Goal: Task Accomplishment & Management: Complete application form

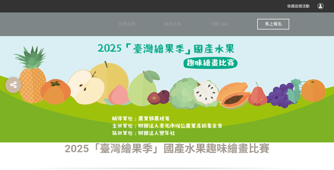
click at [280, 24] on span "馬上報名" at bounding box center [273, 24] width 17 height 5
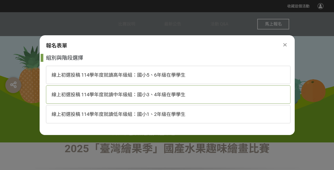
click at [147, 95] on span "線上初選投稿 114學年度就讀中年級組：國小3、4年級在學學生" at bounding box center [119, 95] width 134 height 6
select select "185293:185538"
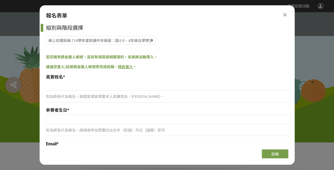
scroll to position [27, 0]
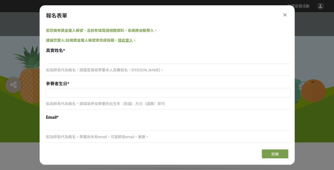
click at [64, 69] on p "如為師長代為報名，請還是填寫學童本人真實姓名，[PERSON_NAME]。" at bounding box center [168, 71] width 245 height 6
click at [61, 60] on input at bounding box center [168, 59] width 245 height 9
type input "[PERSON_NAME]"
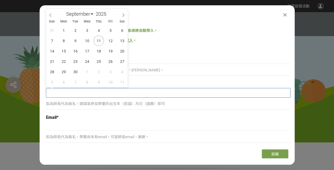
click at [56, 93] on input "text" at bounding box center [168, 93] width 244 height 9
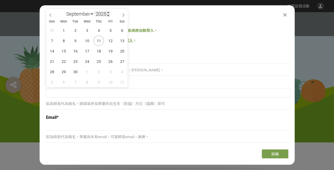
click at [102, 15] on input "2025" at bounding box center [102, 14] width 16 height 6
click at [103, 15] on input "2025" at bounding box center [102, 14] width 16 height 6
click at [108, 15] on span at bounding box center [108, 15] width 4 height 3
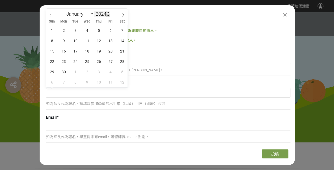
type input "2023"
click at [105, 13] on input "2023" at bounding box center [102, 14] width 16 height 6
type input "2015"
click at [92, 13] on select "January February March April May June July August September October November De…" at bounding box center [79, 14] width 31 height 7
select select "11"
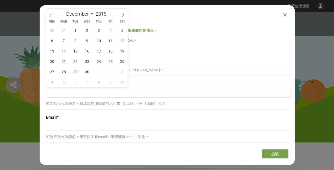
click at [64, 11] on select "January February March April May June July August September October November De…" at bounding box center [79, 14] width 31 height 7
click at [89, 63] on span "23" at bounding box center [87, 61] width 10 height 10
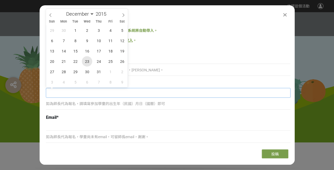
type input "[DATE]"
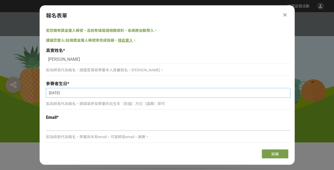
scroll to position [53, 0]
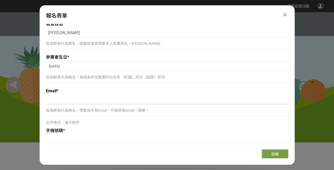
click at [59, 102] on input at bounding box center [168, 99] width 245 height 9
type input "ㄩ"
type input "[EMAIL_ADDRESS][DOMAIN_NAME]"
click at [57, 137] on input at bounding box center [168, 139] width 245 height 9
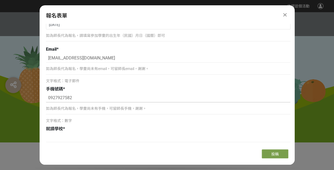
scroll to position [106, 0]
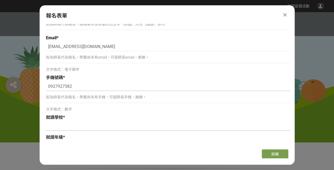
type input "0927927582"
click at [51, 125] on input at bounding box center [168, 126] width 245 height 9
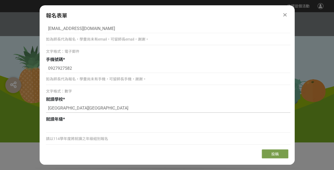
scroll to position [133, 0]
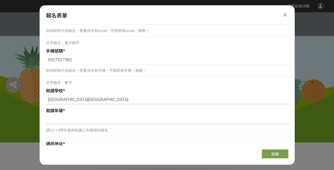
type input "[GEOGRAPHIC_DATA][GEOGRAPHIC_DATA]"
click at [55, 122] on input at bounding box center [168, 119] width 245 height 9
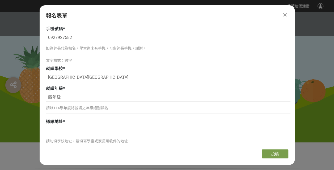
scroll to position [186, 0]
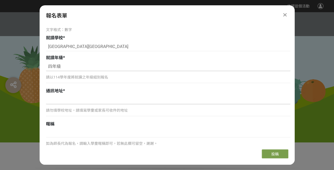
type input "四年級"
click at [53, 102] on input at bounding box center [168, 99] width 245 height 9
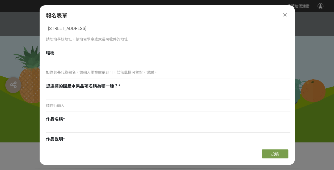
scroll to position [266, 0]
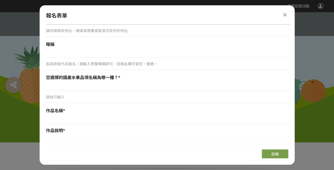
type input "[STREET_ADDRESS]"
click at [63, 81] on div "您選擇的國產水果品項名稱為哪一種？ *" at bounding box center [168, 78] width 245 height 6
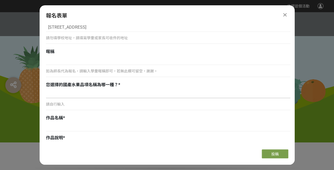
click at [58, 97] on input at bounding box center [168, 93] width 245 height 9
type input "鳳梨"
click at [57, 127] on input at bounding box center [168, 127] width 245 height 9
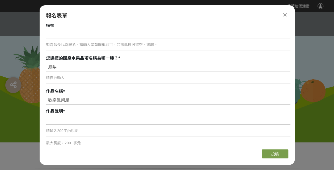
type input "歡樂鳳梨屋"
click at [66, 122] on input at bounding box center [168, 120] width 245 height 9
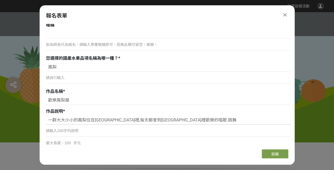
scroll to position [312, 0]
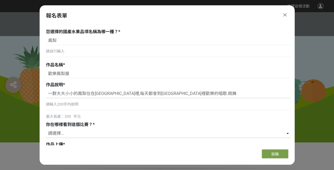
type input "大大小小的鳳梨住在[GEOGRAPHIC_DATA]裡,每天都會到[GEOGRAPHIC_DATA]裡歡樂的唱歌.跳舞每天都會到[GEOGRAPHIC_DAT…"
click at [81, 130] on select "請選擇... 獎金獵人網站 Facebook / Instagram 校園講座 / 老師系上推薦 電子郵件 海報 其他" at bounding box center [168, 133] width 245 height 9
select select "獎金獵人網站"
click at [46, 129] on select "請選擇... 獎金獵人網站 Facebook / Instagram 校園講座 / 老師系上推薦 電子郵件 海報 其他" at bounding box center [168, 133] width 245 height 9
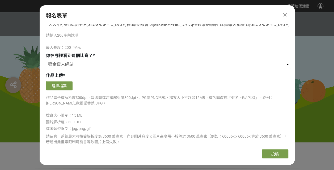
scroll to position [380, 0]
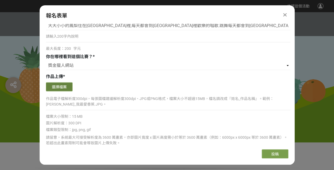
click at [61, 86] on button "選擇檔案" at bounding box center [59, 86] width 27 height 9
click at [69, 87] on button "選擇檔案" at bounding box center [59, 86] width 27 height 9
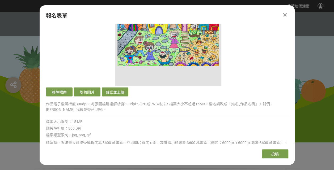
scroll to position [486, 0]
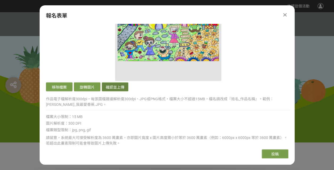
click at [119, 86] on button "確認並上傳" at bounding box center [115, 86] width 27 height 9
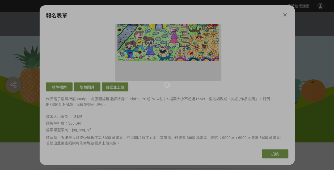
scroll to position [380, 0]
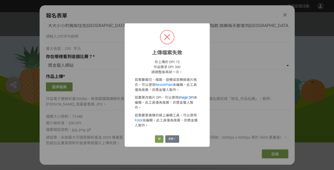
click at [184, 99] on link "Image DPI" at bounding box center [186, 98] width 15 height 4
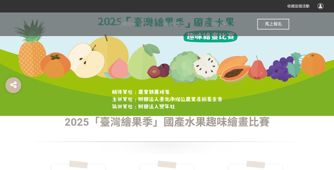
click at [270, 22] on span "馬上報名" at bounding box center [273, 24] width 17 height 5
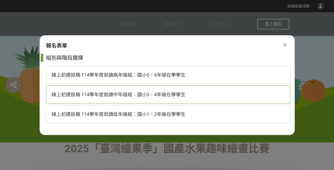
click at [177, 96] on span "線上初選投稿 114學年度就讀中年級組：國小3、4年級在學學生" at bounding box center [119, 95] width 134 height 6
select select "185293:185538"
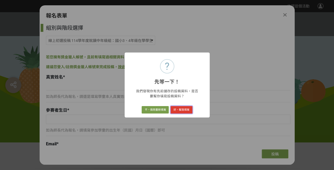
click at [181, 109] on button "好，幫我填寫" at bounding box center [182, 109] width 22 height 7
type input "[PERSON_NAME]"
type input "[DATE]"
type input "[EMAIL_ADDRESS][DOMAIN_NAME]"
type input "0927927582"
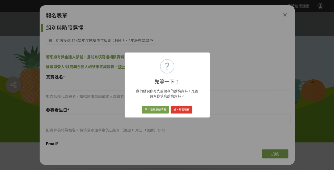
type input "[GEOGRAPHIC_DATA][GEOGRAPHIC_DATA]"
type input "四年級"
type input "[STREET_ADDRESS]"
type input "鳳梨"
type input "歡樂鳳梨屋"
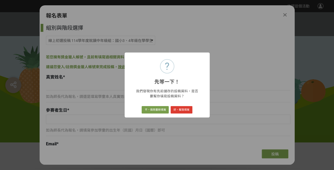
type input "大大小小的鳳梨住在[GEOGRAPHIC_DATA]裡,每天都會到[GEOGRAPHIC_DATA]裡歡樂的唱歌.跳舞每天都會到[GEOGRAPHIC_DAT…"
select select "獎金獵人網站"
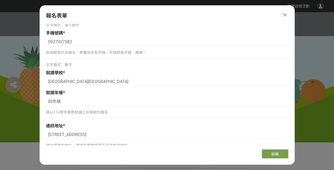
scroll to position [160, 0]
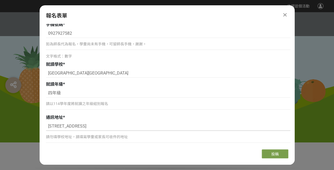
click at [121, 127] on input "[STREET_ADDRESS]" at bounding box center [168, 126] width 245 height 9
type input "[STREET_ADDRESS]"
click at [130, 118] on div "通訊地址 *" at bounding box center [168, 118] width 245 height 6
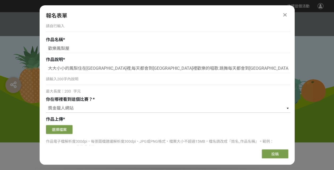
scroll to position [346, 0]
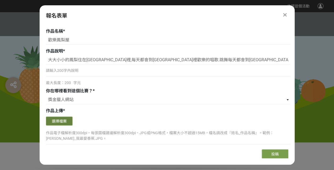
click at [60, 120] on button "選擇檔案" at bounding box center [59, 121] width 27 height 9
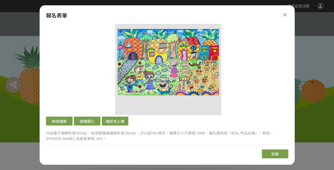
scroll to position [452, 0]
click at [286, 15] on icon at bounding box center [284, 14] width 3 height 5
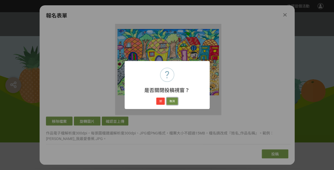
click at [173, 101] on button "取消" at bounding box center [172, 101] width 11 height 7
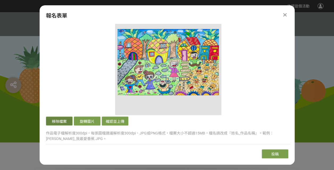
click at [62, 121] on button "移除檔案" at bounding box center [59, 121] width 27 height 9
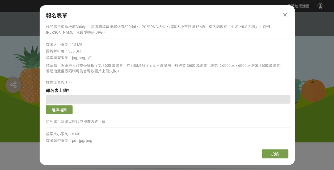
scroll to position [346, 0]
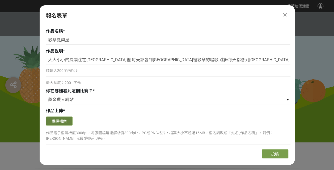
click at [59, 122] on button "選擇檔案" at bounding box center [59, 121] width 27 height 9
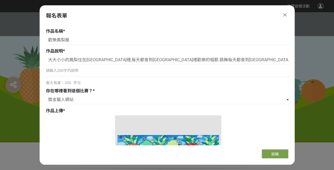
scroll to position [452, 0]
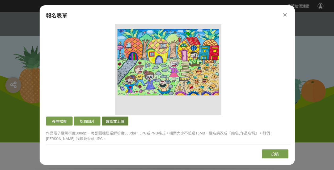
click at [114, 121] on button "確認並上傳" at bounding box center [115, 121] width 27 height 9
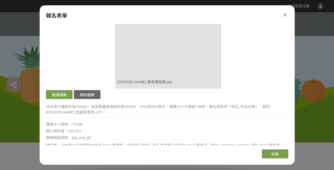
scroll to position [532, 0]
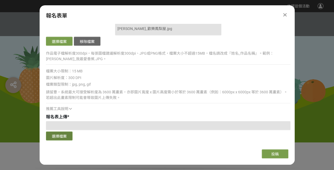
click at [66, 136] on button "選擇檔案" at bounding box center [59, 136] width 27 height 9
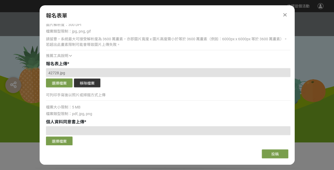
click at [88, 82] on button "移除檔案" at bounding box center [87, 83] width 27 height 9
click at [60, 83] on button "選擇檔案" at bounding box center [59, 83] width 27 height 9
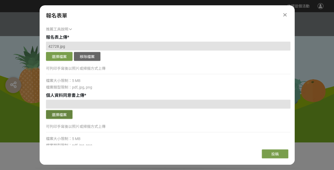
click at [66, 113] on button "選擇檔案" at bounding box center [59, 114] width 27 height 9
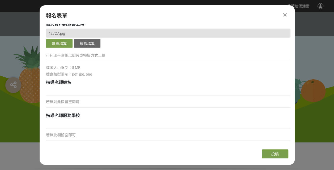
scroll to position [691, 0]
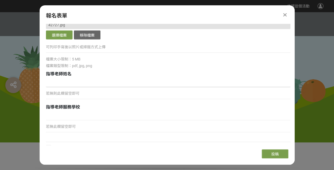
click at [63, 82] on input at bounding box center [168, 82] width 245 height 9
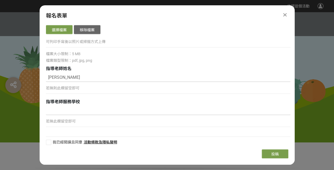
scroll to position [699, 0]
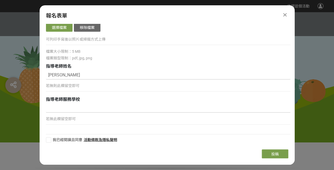
type input "陳婷純純"
click at [59, 107] on input at bounding box center [168, 108] width 245 height 9
type input "大山國小"
click at [49, 139] on div at bounding box center [48, 140] width 5 height 5
checkbox input "true"
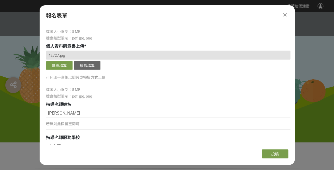
scroll to position [691, 0]
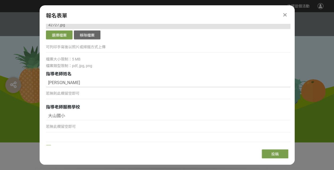
click at [68, 83] on input "陳婷純純" at bounding box center [168, 82] width 245 height 9
click at [101, 78] on input "陳婷純" at bounding box center [168, 82] width 245 height 9
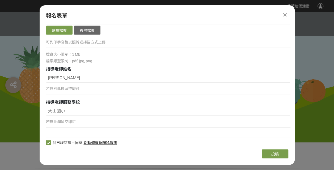
scroll to position [699, 0]
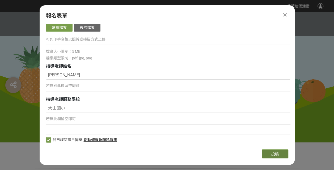
type input "陳婷純"
click at [275, 156] on span "投稿" at bounding box center [274, 154] width 7 height 4
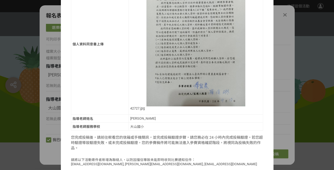
scroll to position [464, 0]
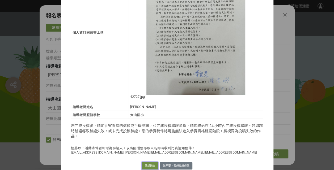
click at [148, 162] on button "確認送出" at bounding box center [150, 165] width 16 height 7
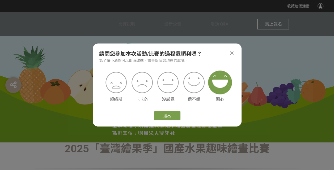
click at [218, 99] on p "開心" at bounding box center [220, 100] width 21 height 6
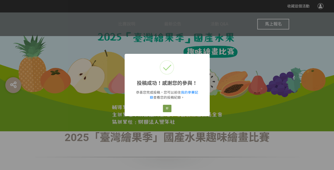
scroll to position [0, 0]
